Goal: Task Accomplishment & Management: Manage account settings

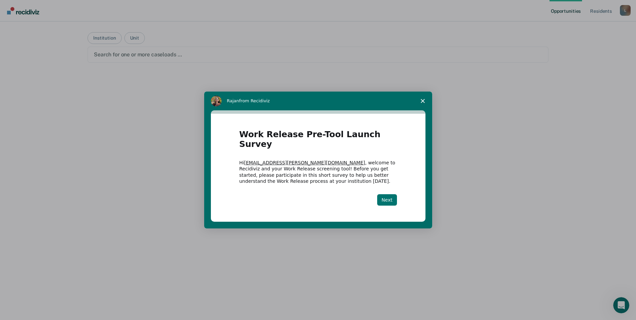
click at [392, 196] on button "Next" at bounding box center [387, 199] width 20 height 11
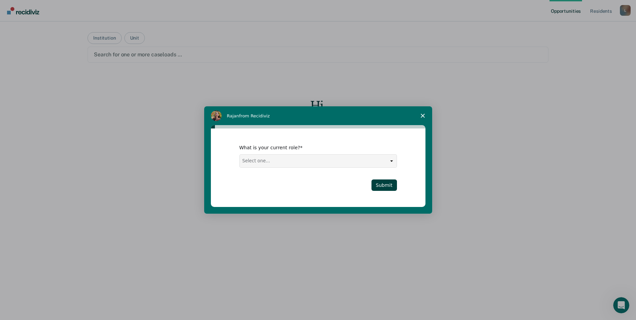
click at [389, 161] on select "Select one... Case Manager FUM Assistant [PERSON_NAME] [PERSON_NAME]" at bounding box center [318, 161] width 157 height 13
select select "Case Manager"
click at [240, 155] on select "Select one... Case Manager FUM Assistant [PERSON_NAME] [PERSON_NAME]" at bounding box center [318, 161] width 157 height 13
click at [389, 162] on select "Select one... Case Manager FUM Assistant [PERSON_NAME] [PERSON_NAME]" at bounding box center [318, 161] width 157 height 13
click at [240, 155] on select "Select one... Case Manager FUM Assistant [PERSON_NAME] [PERSON_NAME]" at bounding box center [318, 161] width 157 height 13
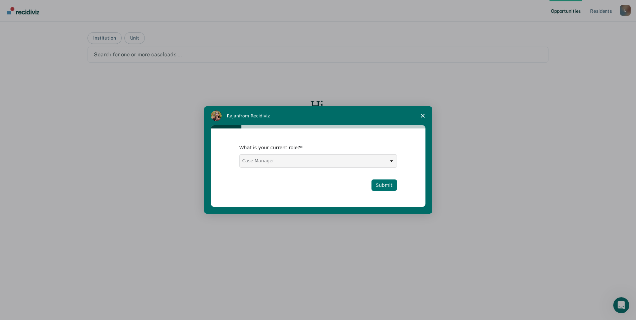
click at [392, 181] on button "Submit" at bounding box center [384, 184] width 25 height 11
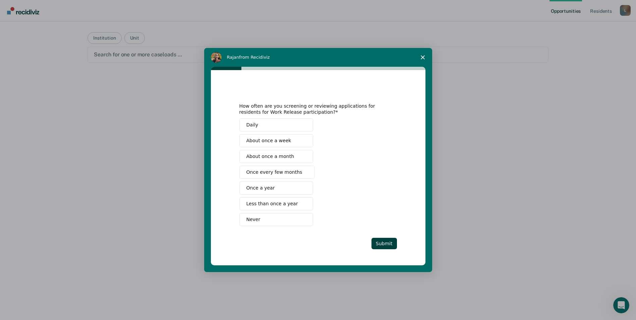
click at [291, 171] on span "Once every few months" at bounding box center [275, 172] width 56 height 7
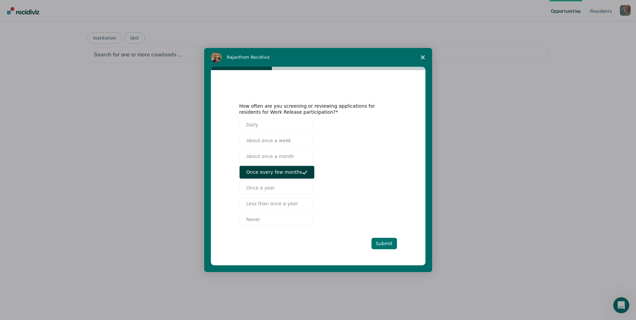
click at [393, 243] on button "Submit" at bounding box center [384, 243] width 25 height 11
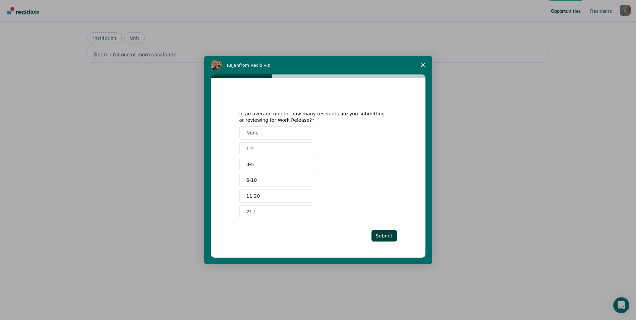
click at [273, 145] on button "1-2" at bounding box center [276, 148] width 74 height 13
click at [391, 237] on button "Submit" at bounding box center [384, 235] width 25 height 11
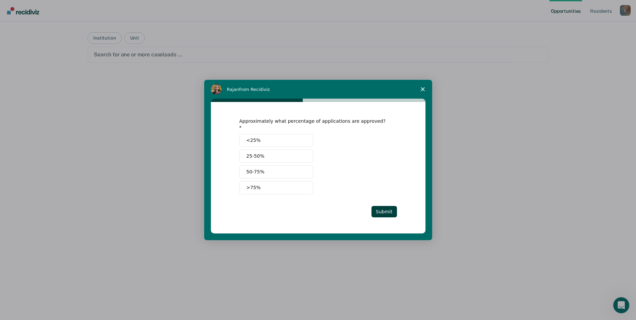
click at [276, 168] on button "50-75%" at bounding box center [276, 171] width 74 height 13
click at [385, 206] on button "Submit" at bounding box center [384, 211] width 25 height 11
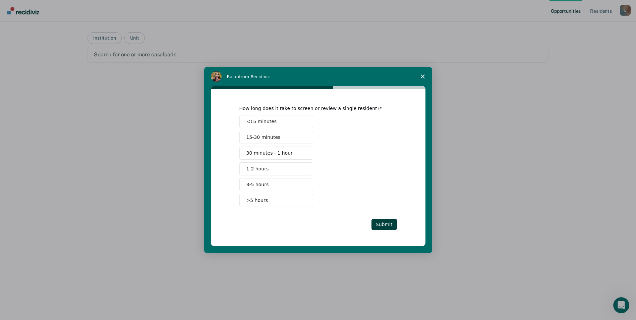
click at [282, 137] on button "15-30 minutes" at bounding box center [276, 137] width 74 height 13
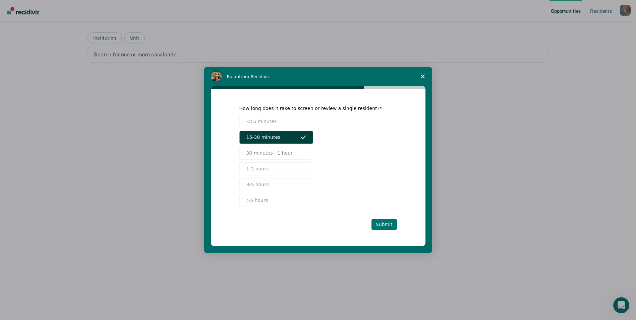
click at [386, 228] on button "Submit" at bounding box center [384, 224] width 25 height 11
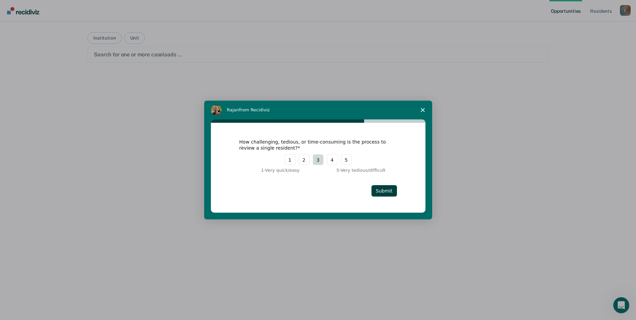
click at [320, 161] on button "3" at bounding box center [318, 159] width 11 height 11
click at [390, 197] on button "Submit" at bounding box center [384, 190] width 25 height 11
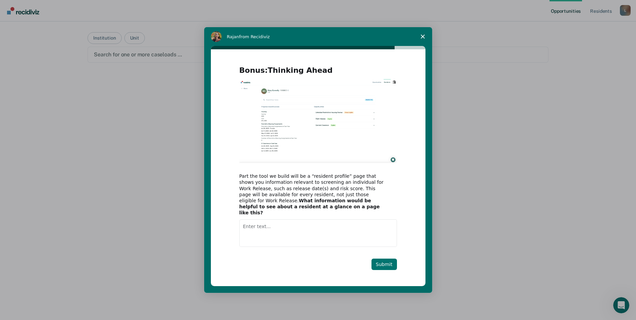
click at [388, 259] on button "Submit" at bounding box center [384, 264] width 25 height 11
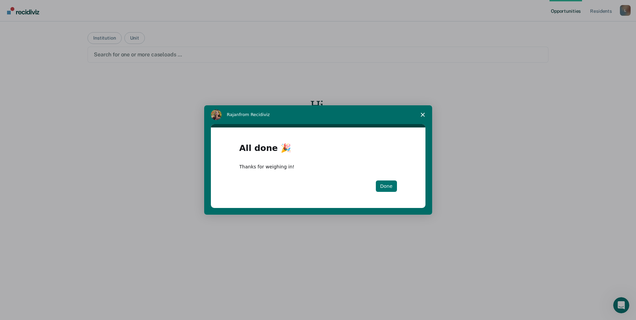
click at [387, 185] on button "Done" at bounding box center [386, 185] width 21 height 11
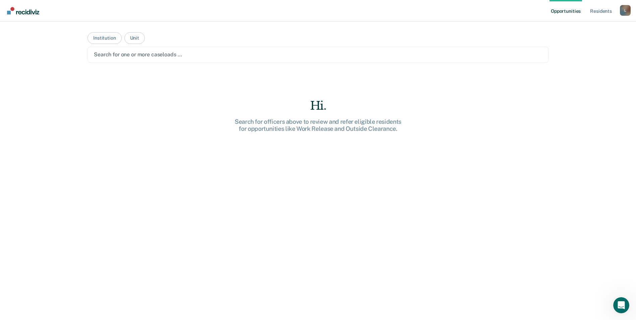
click at [165, 55] on div at bounding box center [318, 55] width 448 height 8
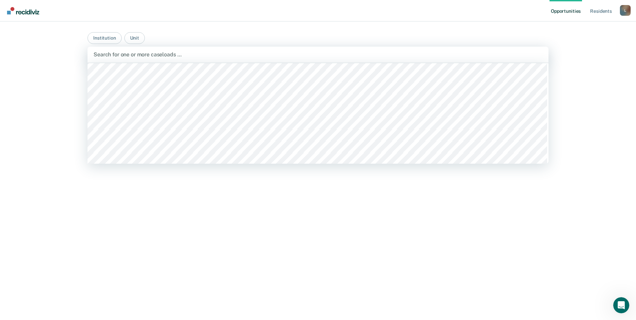
scroll to position [5501, 0]
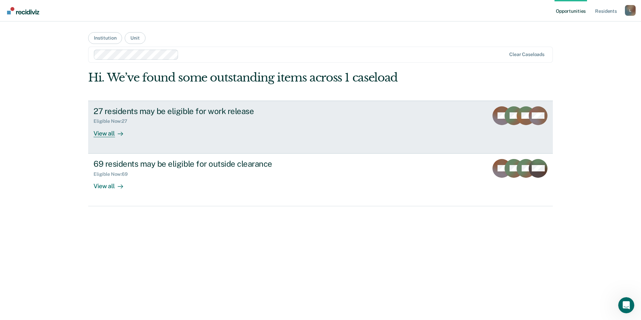
click at [109, 132] on div "View all" at bounding box center [113, 130] width 38 height 13
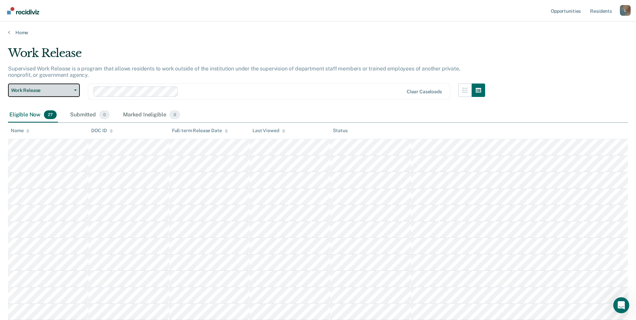
click at [70, 90] on span "Work Release" at bounding box center [41, 91] width 60 height 6
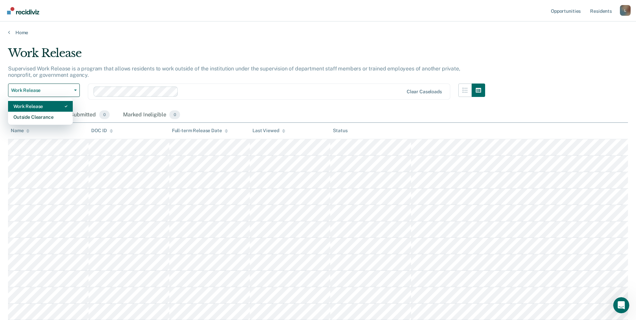
click at [66, 105] on icon "button" at bounding box center [66, 106] width 3 height 3
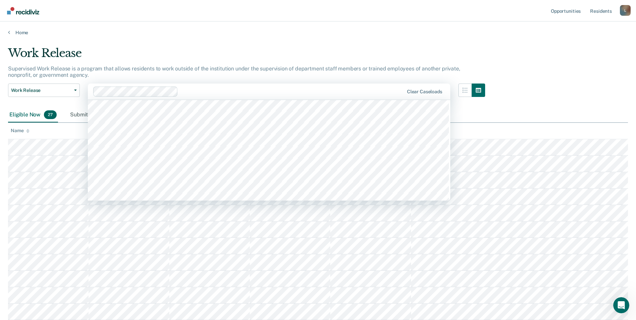
scroll to position [5497, 0]
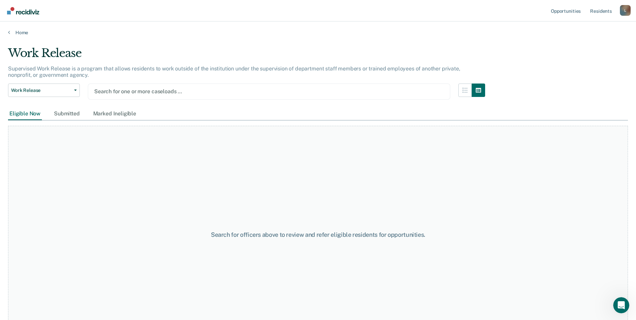
click at [156, 93] on div at bounding box center [269, 92] width 350 height 8
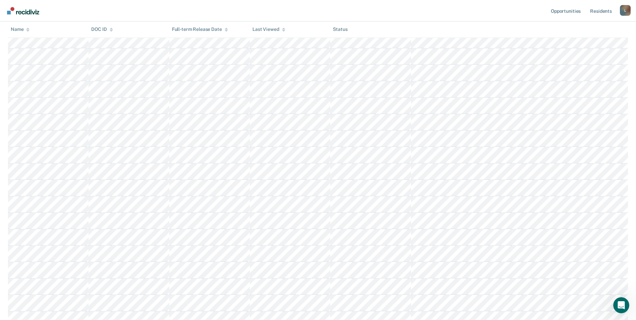
scroll to position [0, 0]
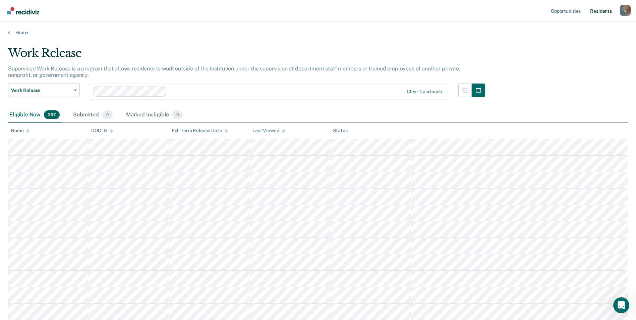
click at [603, 10] on link "Resident s" at bounding box center [601, 10] width 24 height 21
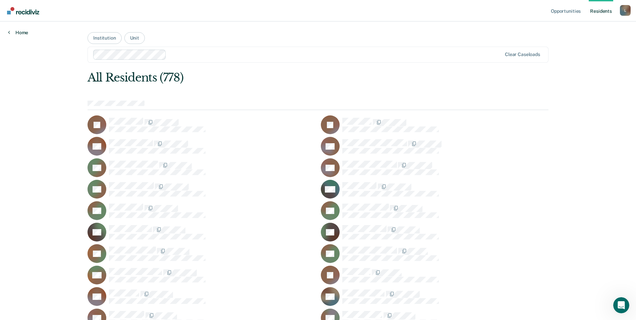
click at [21, 35] on link "Home" at bounding box center [18, 33] width 20 height 6
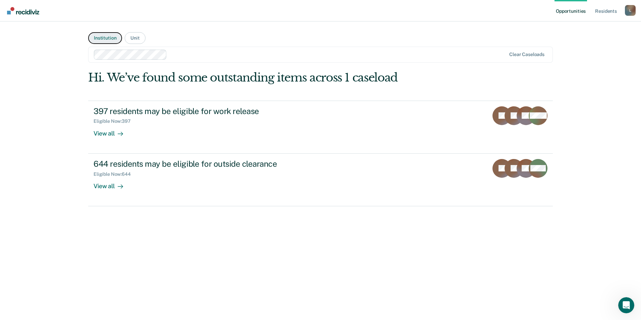
click at [110, 42] on button "Institution" at bounding box center [105, 38] width 34 height 12
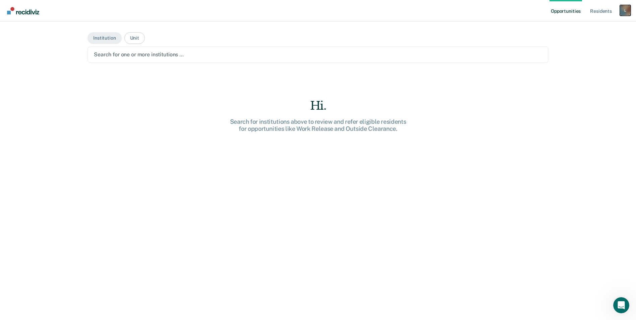
click at [626, 10] on div "L" at bounding box center [625, 10] width 11 height 11
click at [591, 26] on link "Profile" at bounding box center [599, 27] width 54 height 6
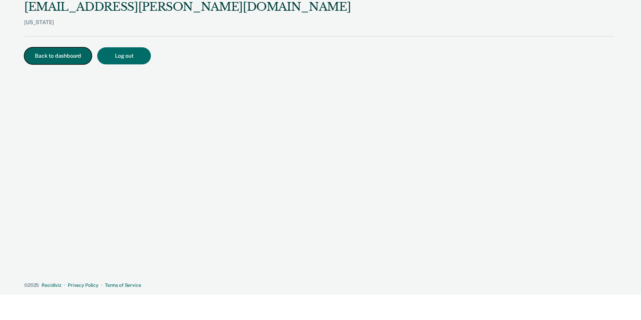
click at [60, 57] on button "Back to dashboard" at bounding box center [58, 55] width 68 height 17
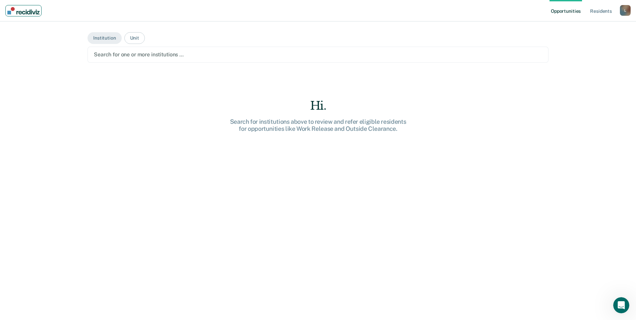
click at [31, 14] on link "Main navigation" at bounding box center [23, 10] width 36 height 11
click at [142, 50] on div "Search for one or more institutions …" at bounding box center [318, 54] width 450 height 9
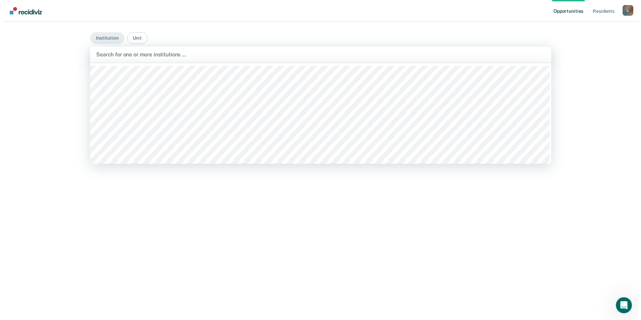
scroll to position [153, 0]
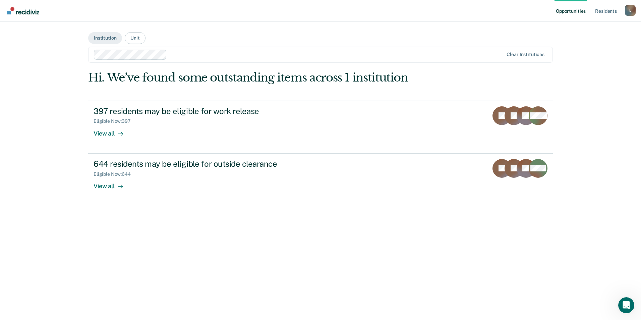
click at [526, 277] on div "Hi. We’ve found some outstanding items across 1 institution 397 residents may b…" at bounding box center [320, 193] width 465 height 245
